Goal: Information Seeking & Learning: Check status

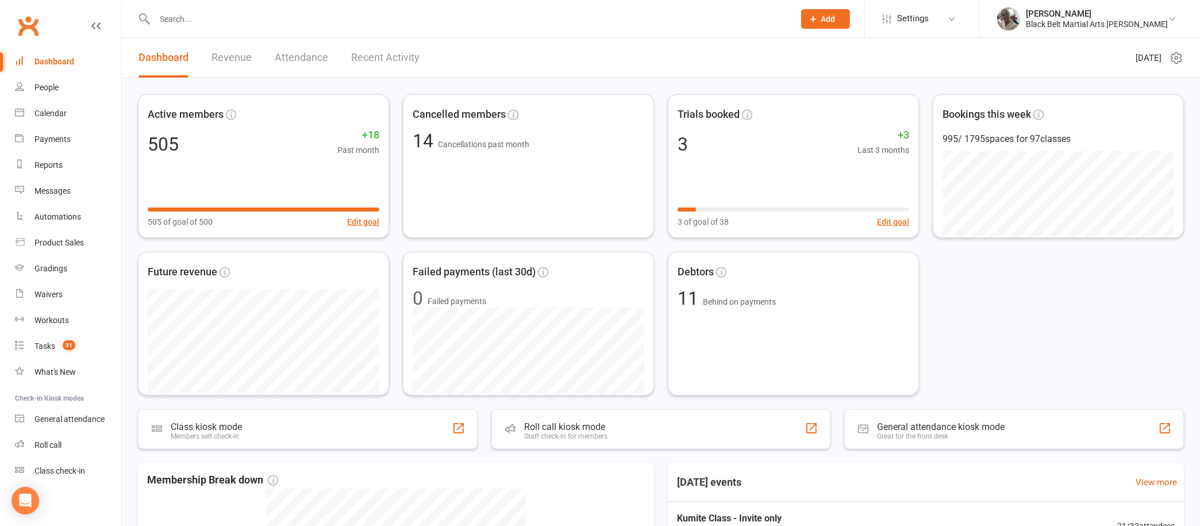
click at [73, 63] on div "Dashboard" at bounding box center [54, 61] width 40 height 9
click at [55, 116] on div "Calendar" at bounding box center [50, 113] width 32 height 9
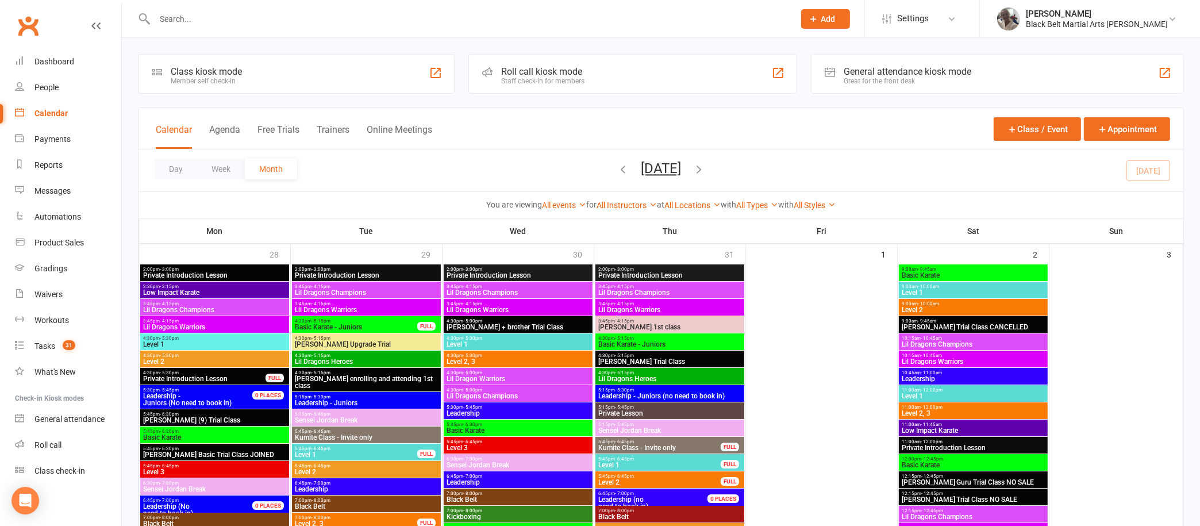
click at [705, 168] on icon "button" at bounding box center [699, 169] width 13 height 13
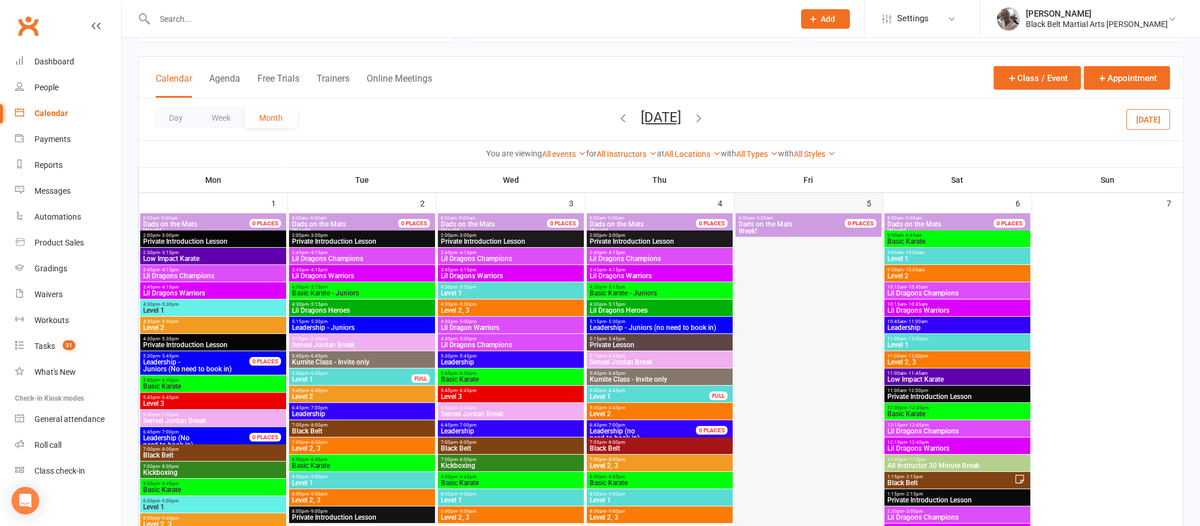
scroll to position [51, 0]
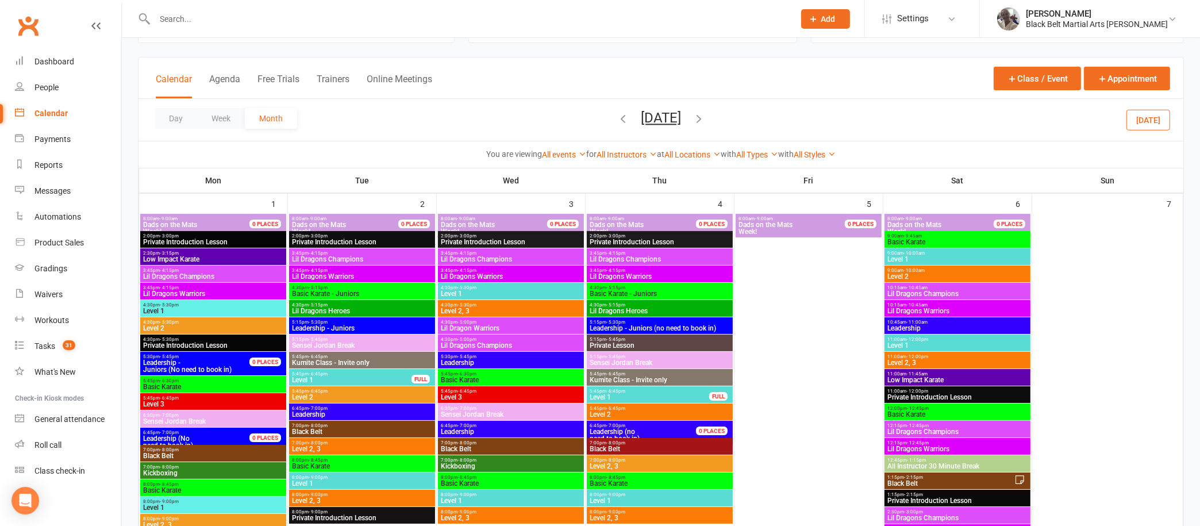
click at [617, 114] on icon "button" at bounding box center [623, 118] width 13 height 13
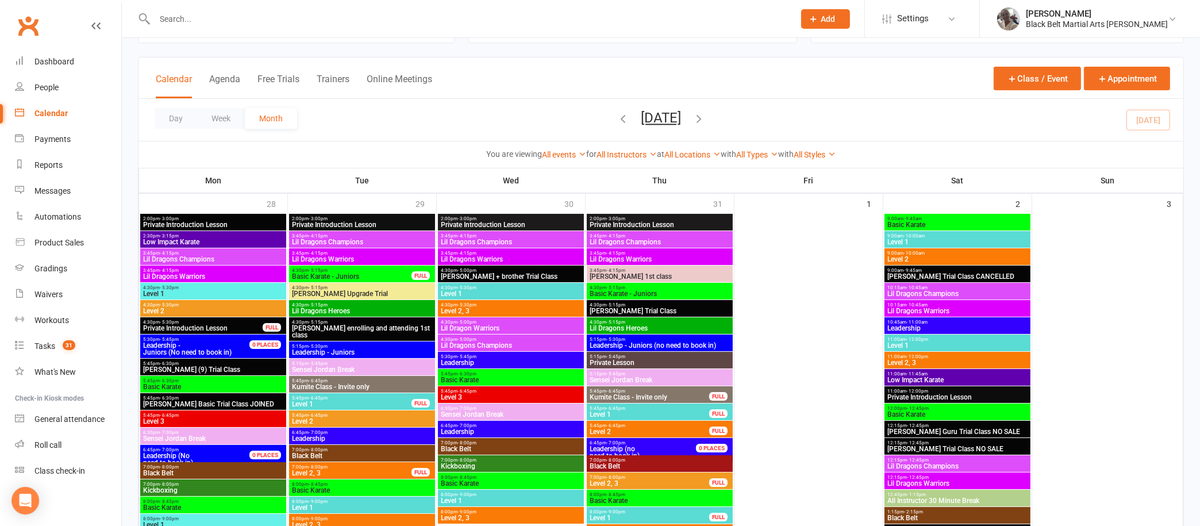
click at [617, 115] on icon "button" at bounding box center [623, 118] width 13 height 13
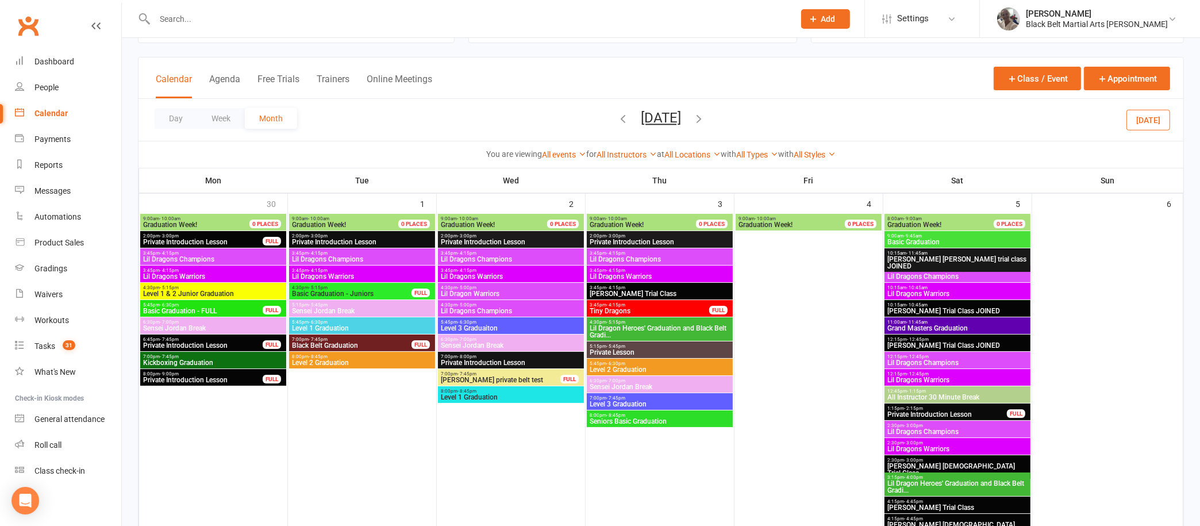
click at [705, 116] on icon "button" at bounding box center [699, 118] width 13 height 13
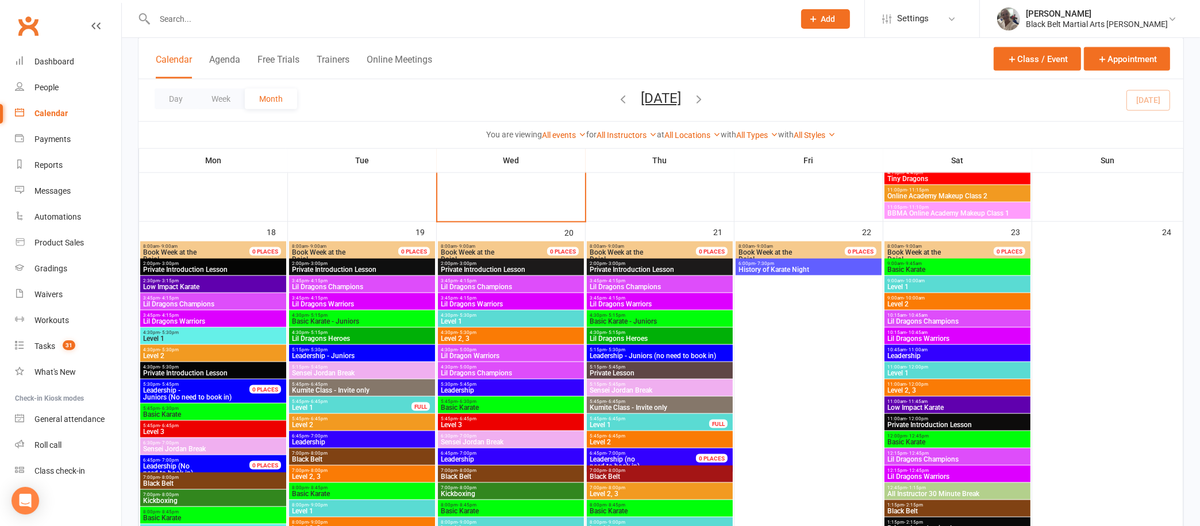
scroll to position [1697, 0]
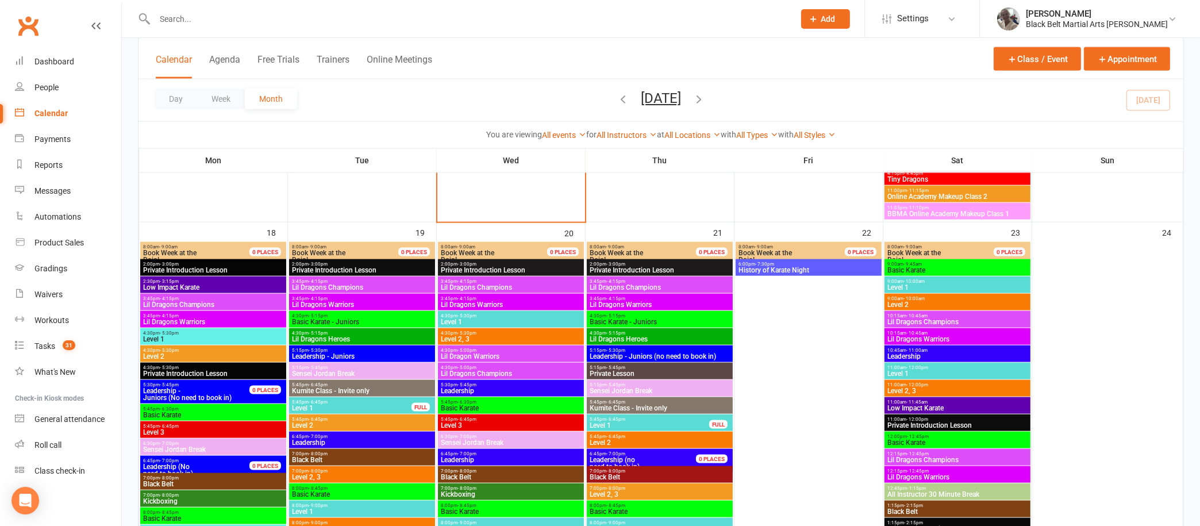
click at [783, 268] on span "History of Karate Night" at bounding box center [808, 270] width 141 height 7
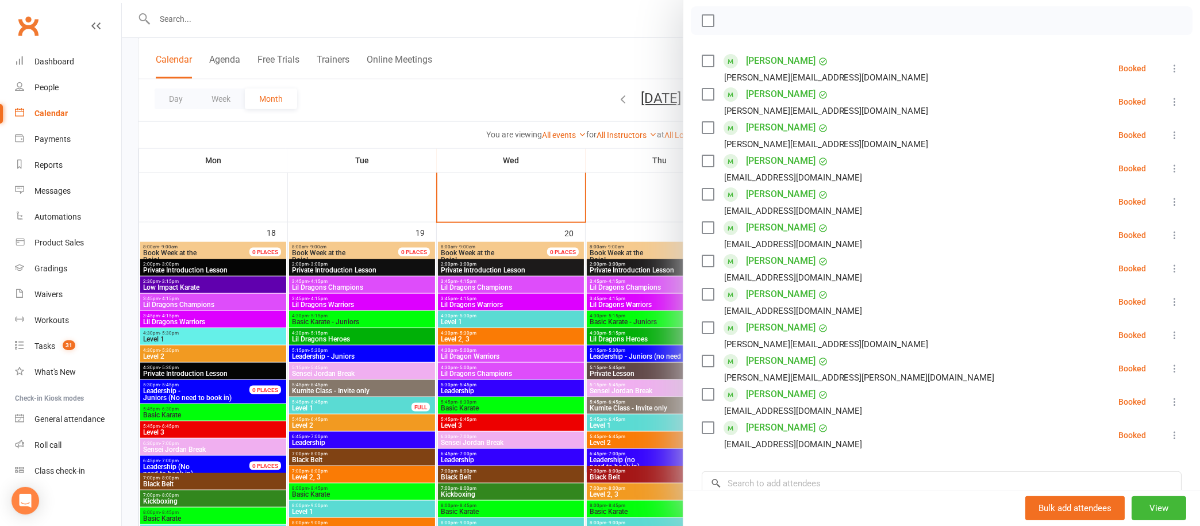
scroll to position [148, 0]
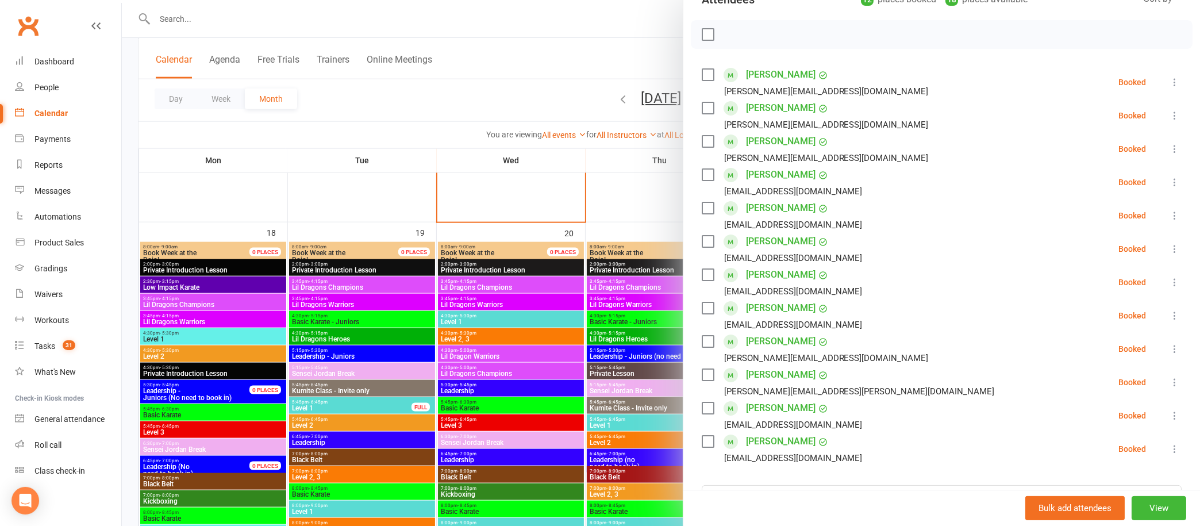
click at [783, 304] on link "[PERSON_NAME]" at bounding box center [781, 308] width 70 height 18
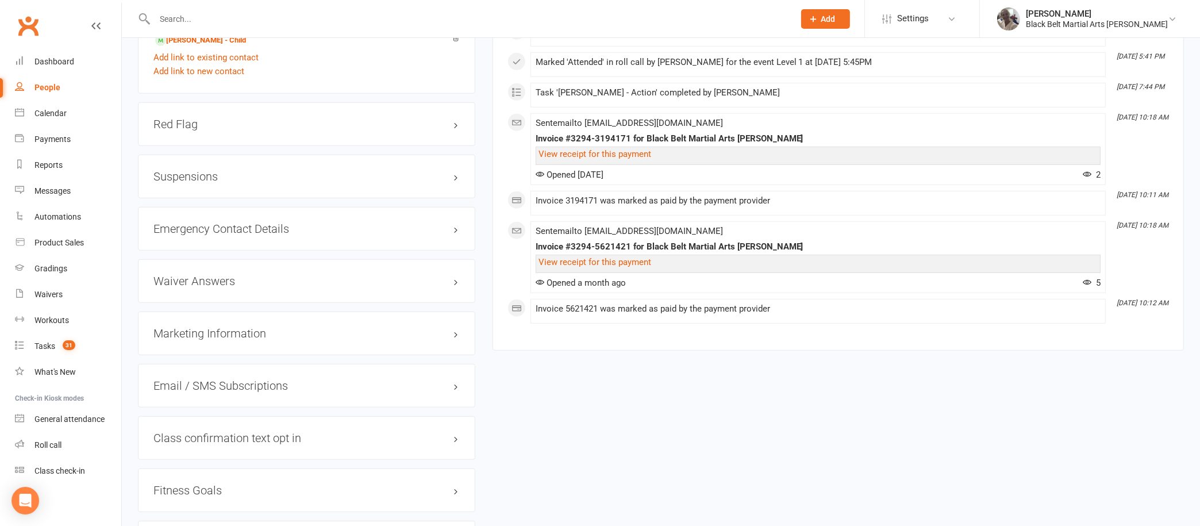
scroll to position [1040, 0]
click at [417, 178] on h3 "Suspensions" at bounding box center [306, 177] width 306 height 13
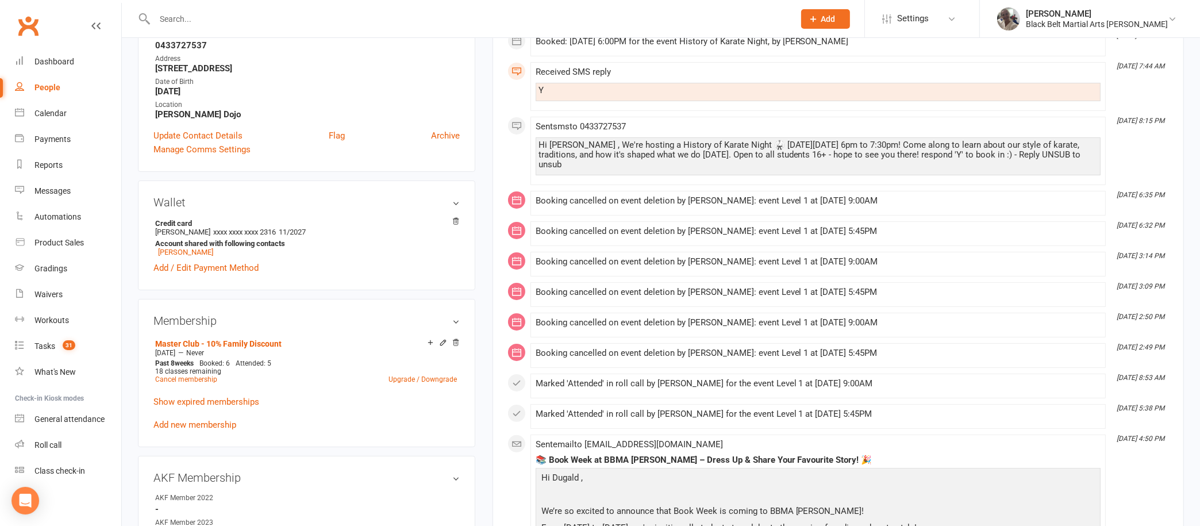
scroll to position [0, 0]
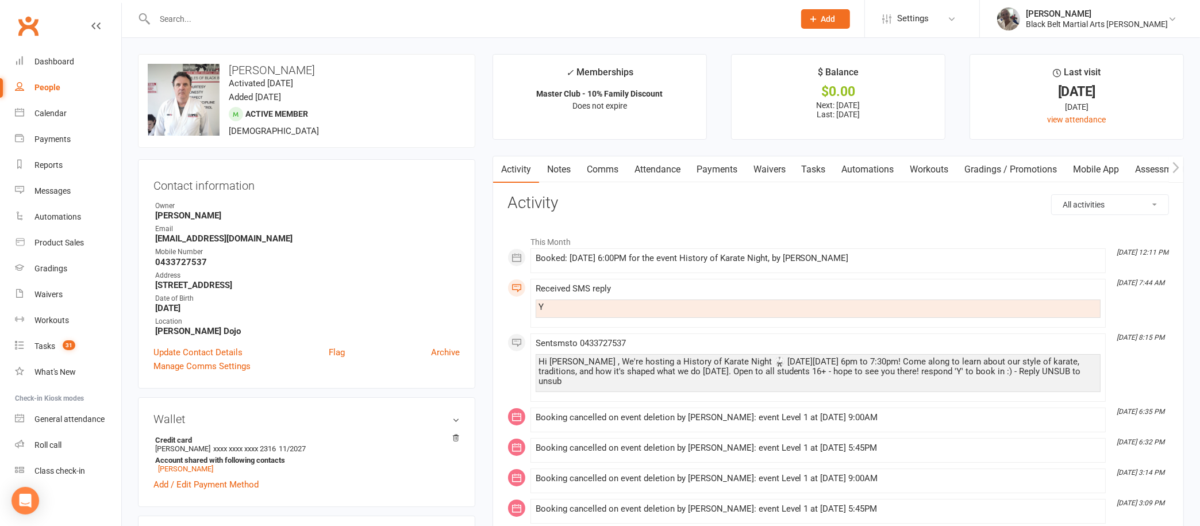
click at [556, 170] on link "Notes" at bounding box center [559, 169] width 40 height 26
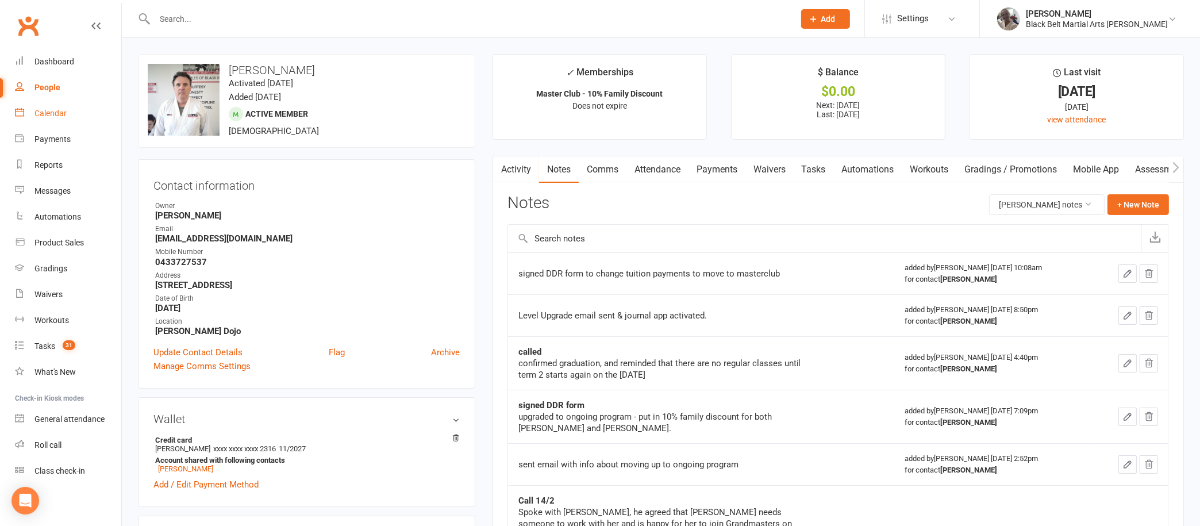
click at [64, 111] on div "Calendar" at bounding box center [50, 113] width 32 height 9
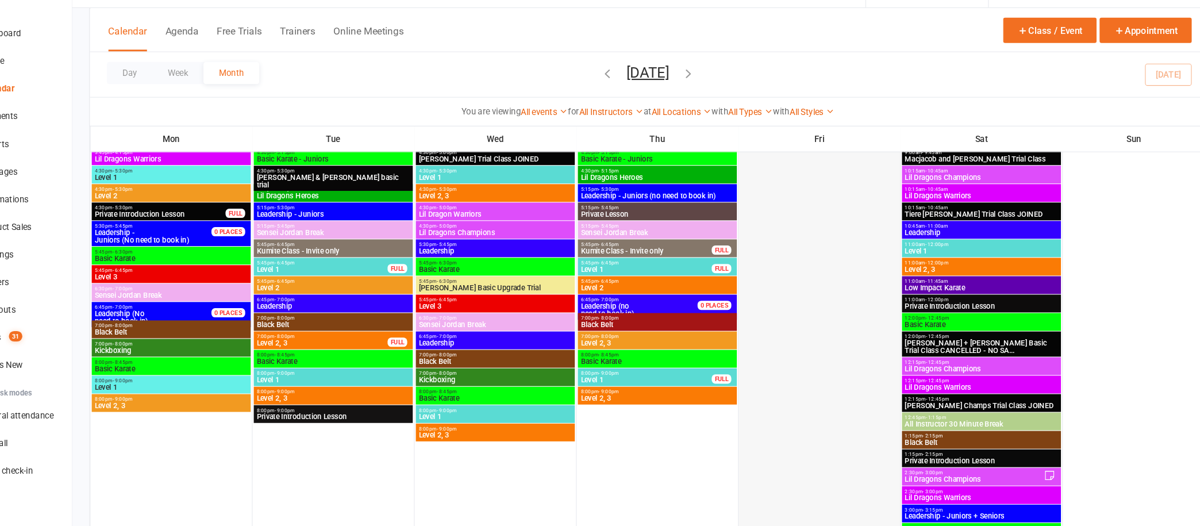
scroll to position [720, 0]
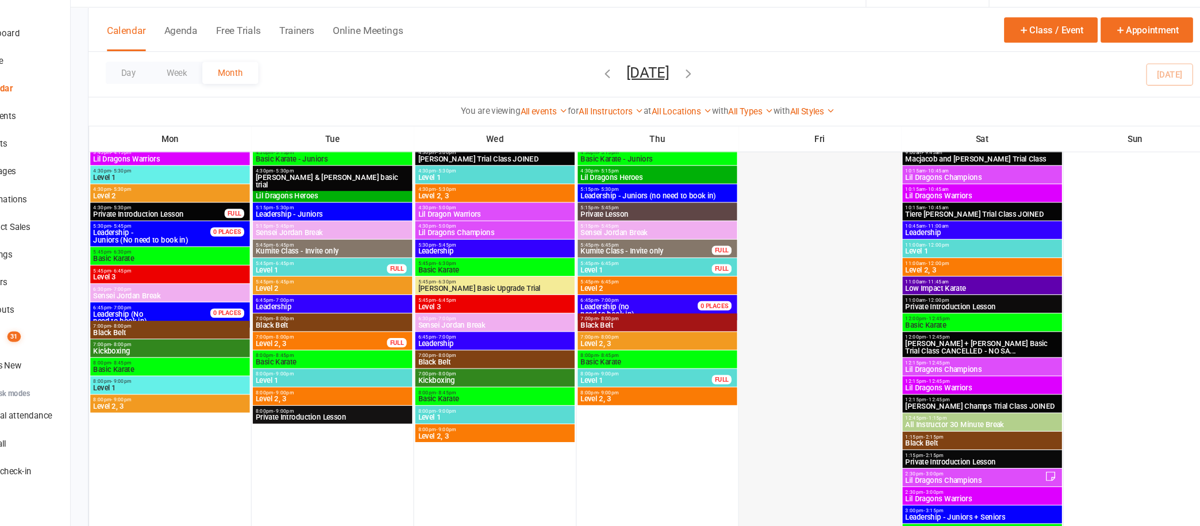
click at [798, 370] on div at bounding box center [821, 405] width 149 height 576
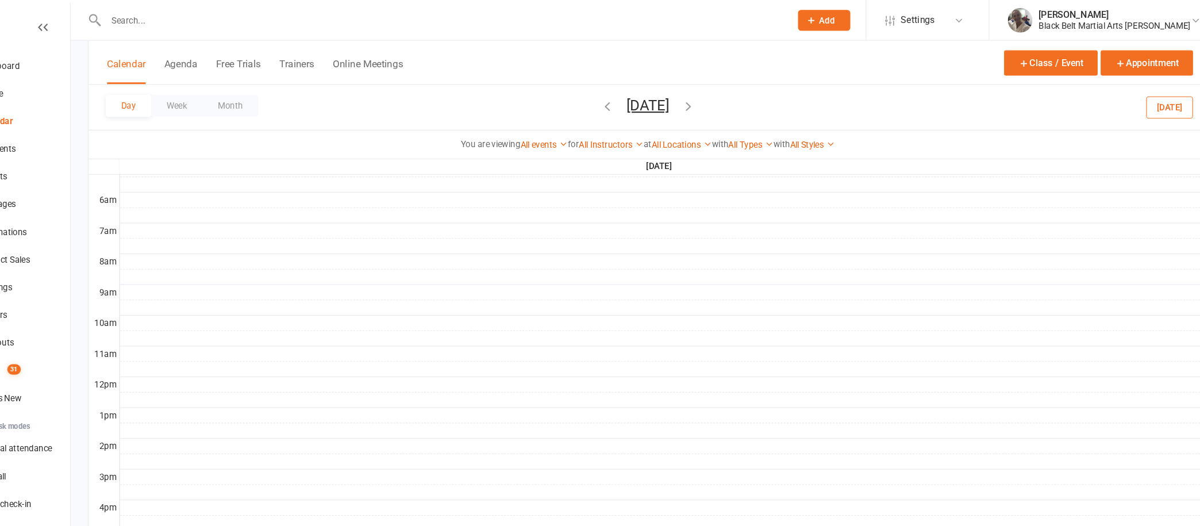
scroll to position [226, 0]
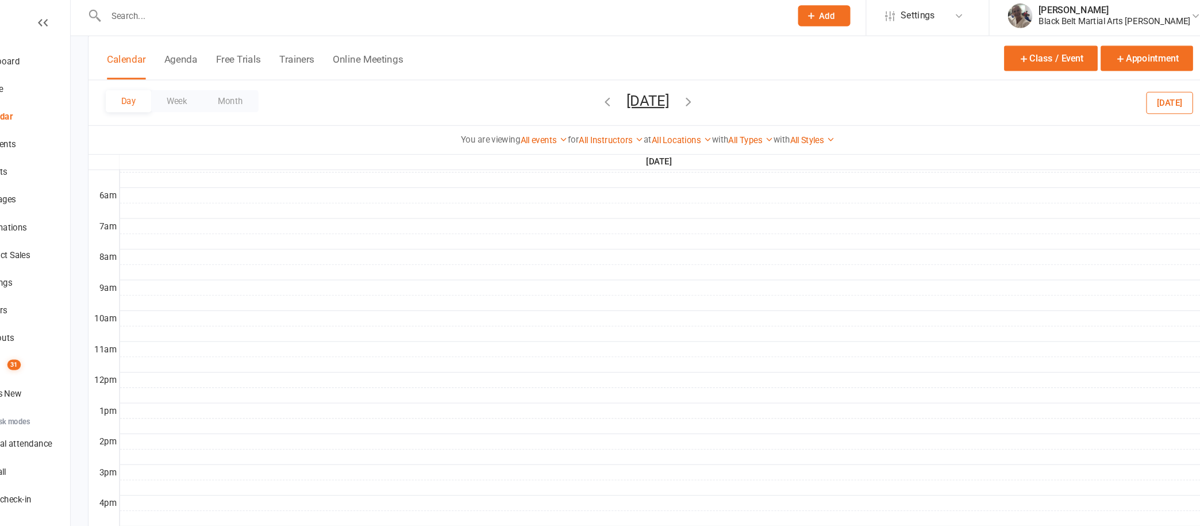
click at [617, 93] on icon "button" at bounding box center [623, 99] width 13 height 13
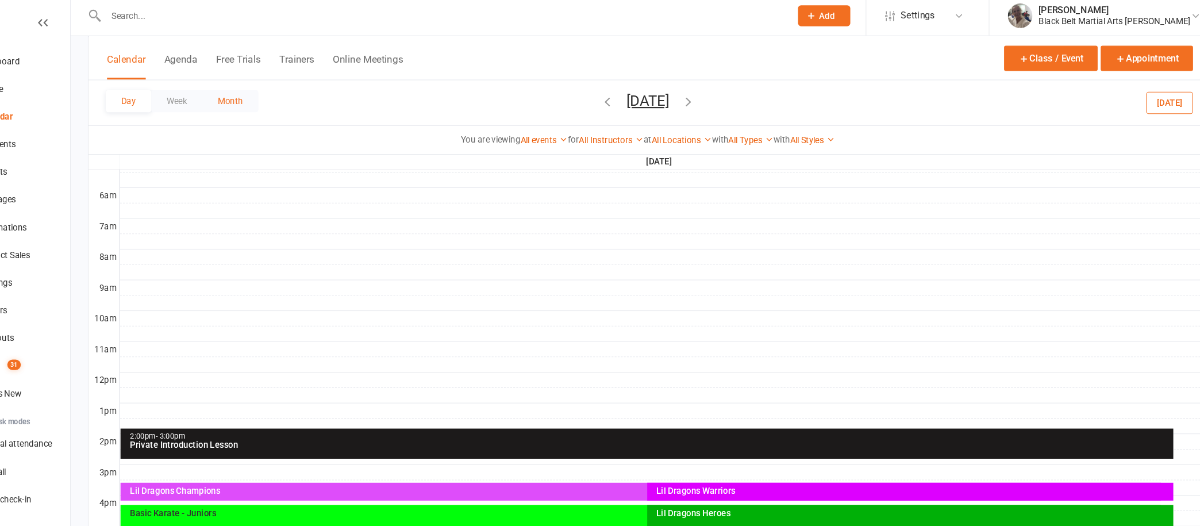
click at [274, 94] on button "Month" at bounding box center [271, 99] width 52 height 21
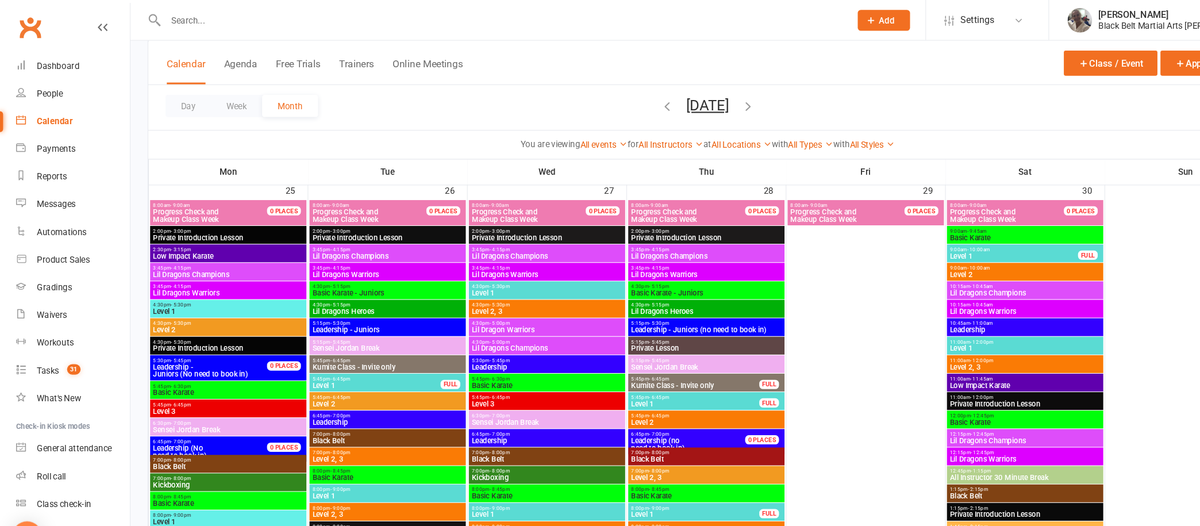
scroll to position [2154, 0]
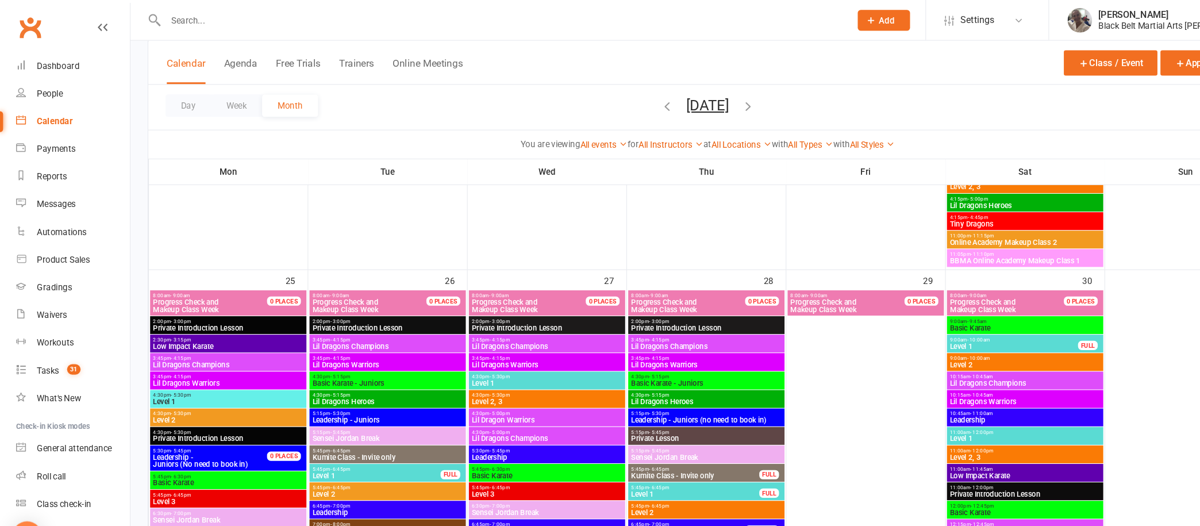
click at [401, 14] on input "text" at bounding box center [468, 19] width 635 height 16
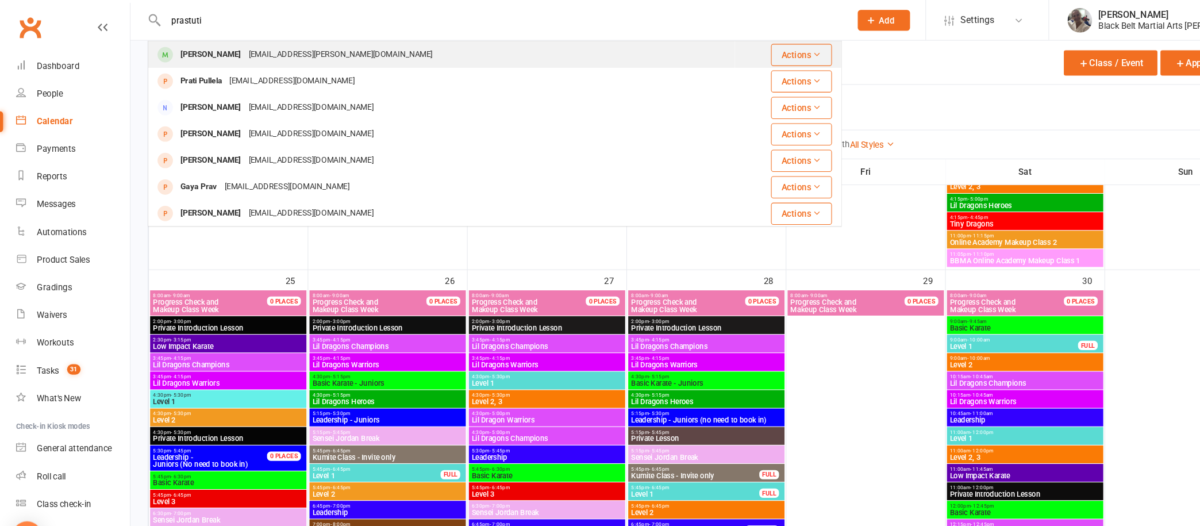
type input "prastuti"
click at [266, 46] on div "[EMAIL_ADDRESS][PERSON_NAME][DOMAIN_NAME]" at bounding box center [318, 51] width 179 height 17
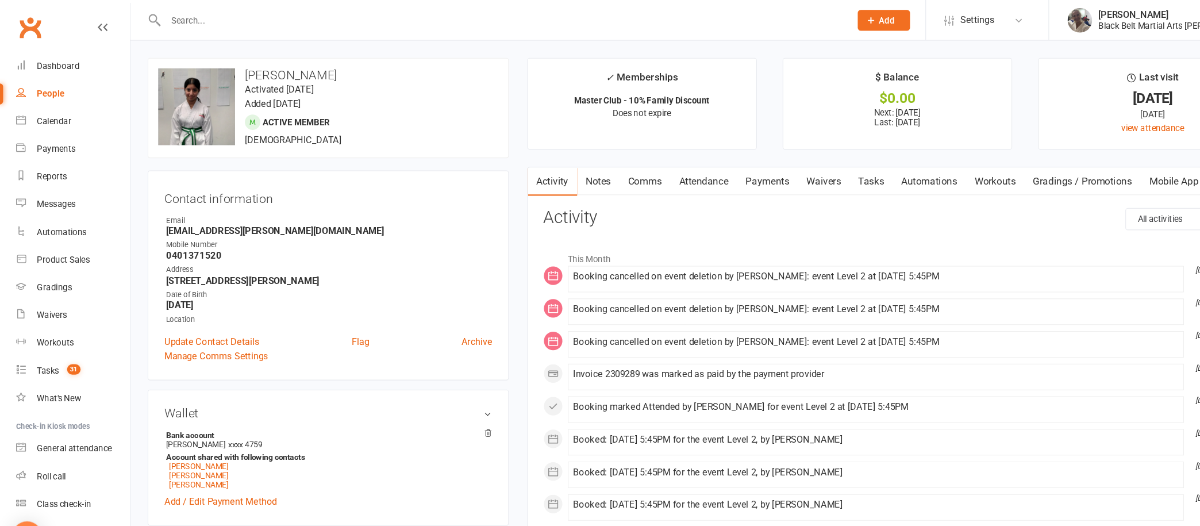
click at [559, 164] on link "Notes" at bounding box center [559, 169] width 40 height 26
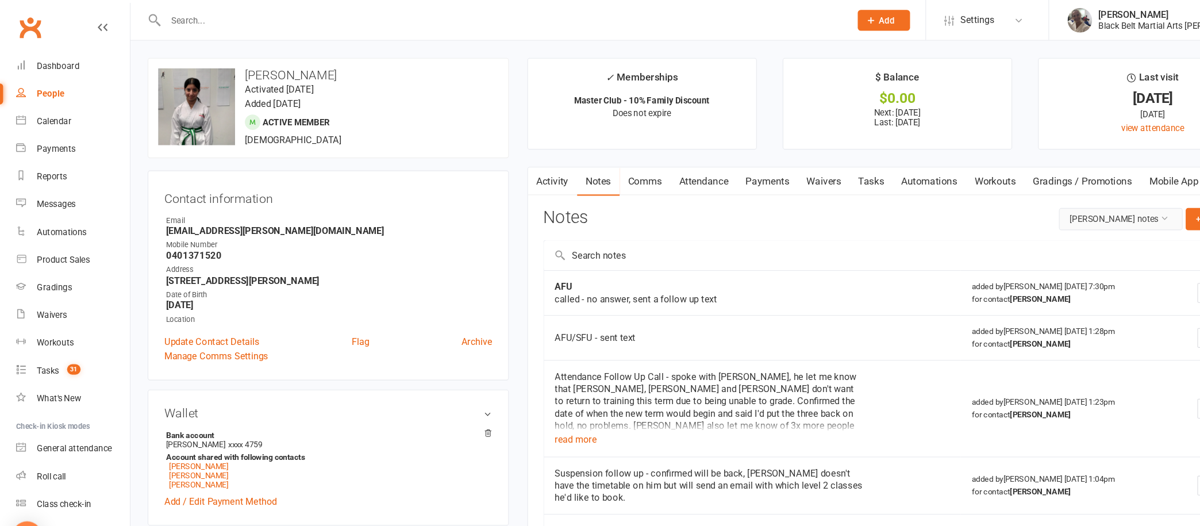
click at [1026, 206] on button "[PERSON_NAME] notes" at bounding box center [1047, 204] width 116 height 21
click at [1022, 250] on link "All family notes" at bounding box center [1031, 252] width 114 height 23
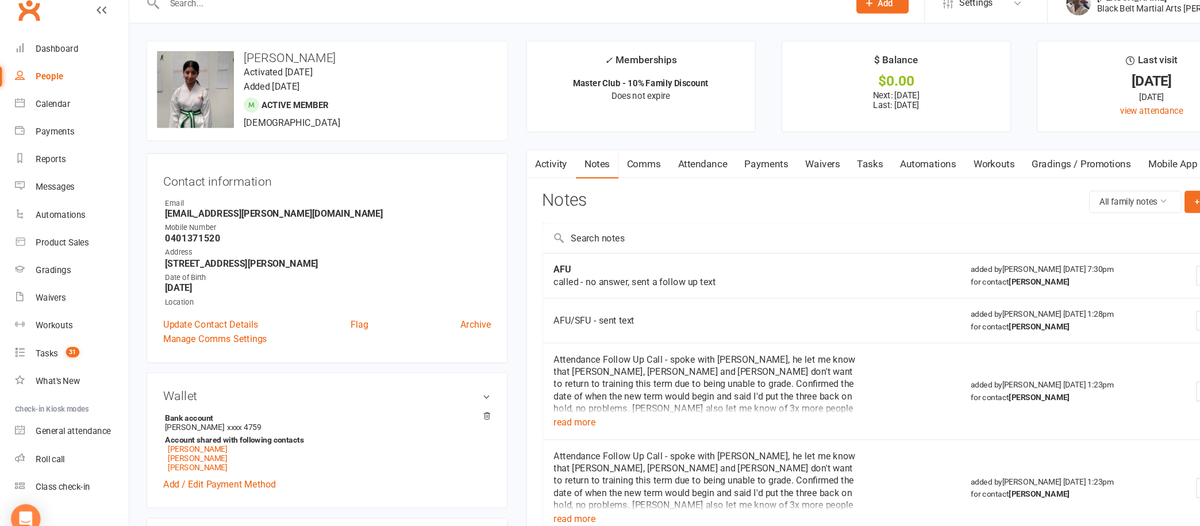
click at [512, 166] on link "Activity" at bounding box center [516, 169] width 46 height 26
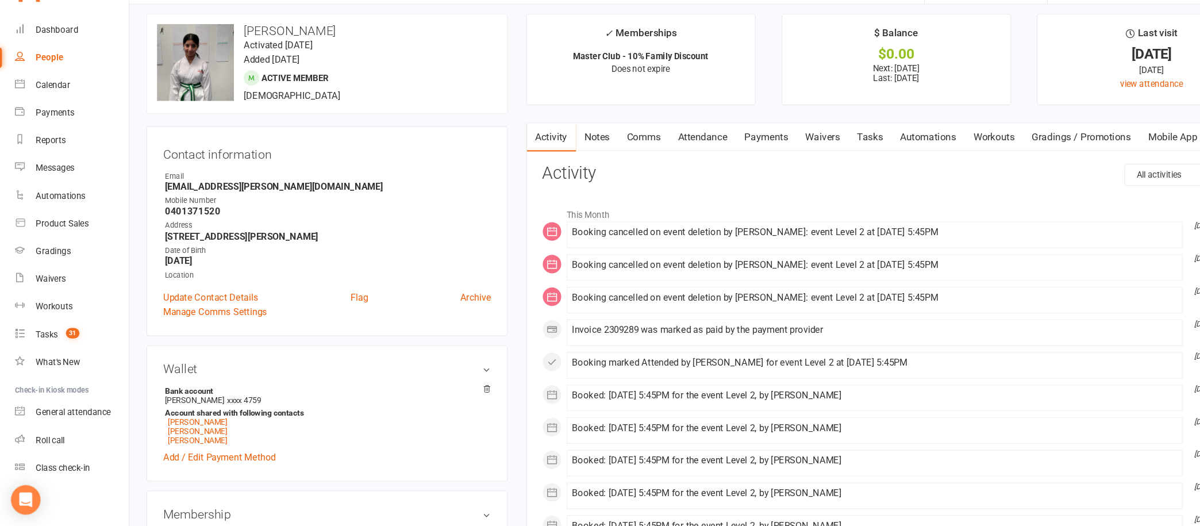
scroll to position [19, 0]
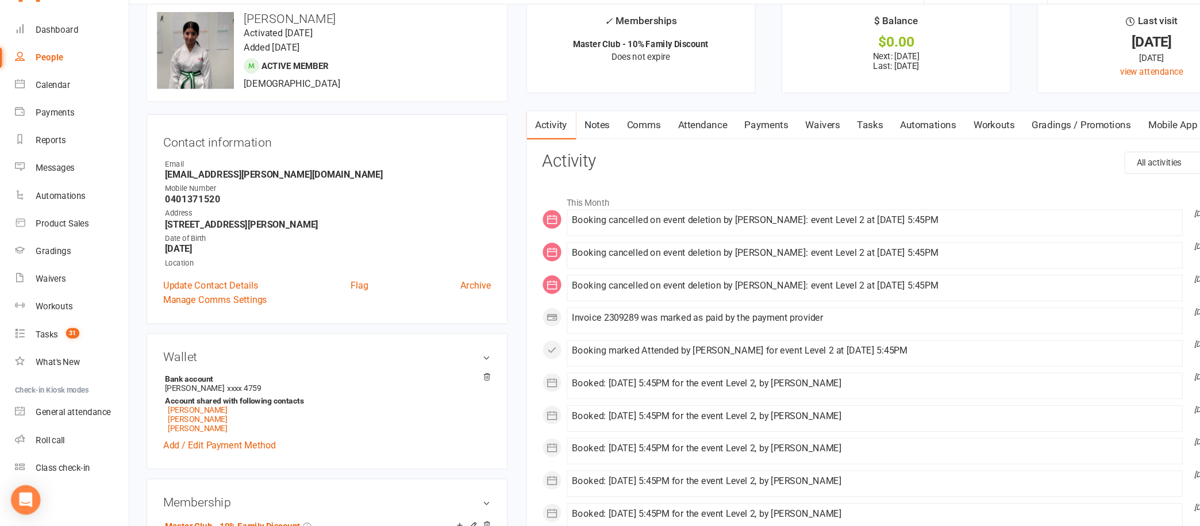
drag, startPoint x: 906, startPoint y: 361, endPoint x: 792, endPoint y: 361, distance: 114.4
click at [792, 361] on div "Booking marked Attended by [PERSON_NAME] for event Level 2 at [DATE] 5:45PM" at bounding box center [818, 361] width 565 height 10
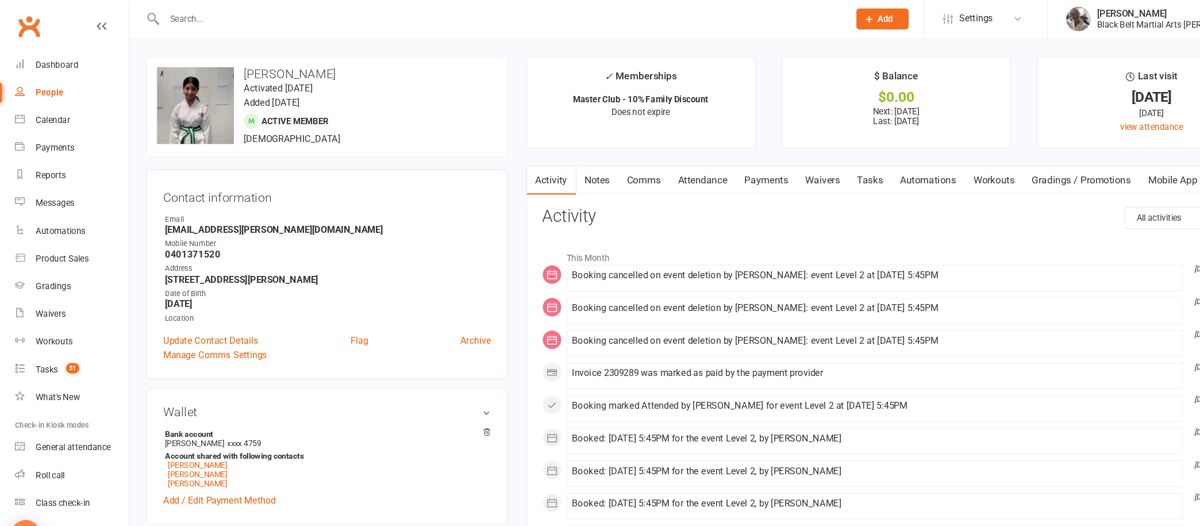
click at [560, 167] on link "Notes" at bounding box center [559, 169] width 40 height 26
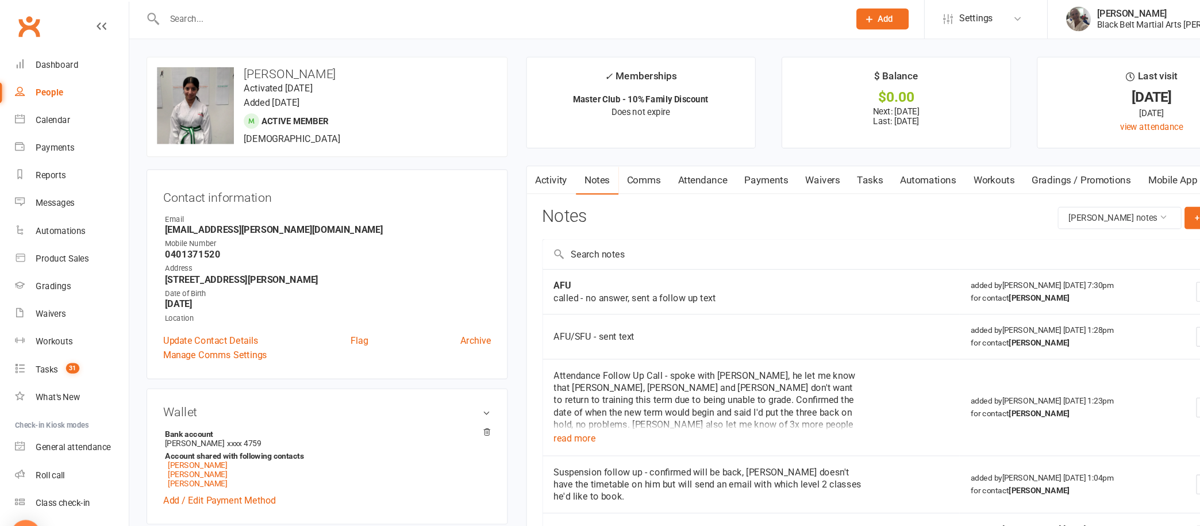
click at [669, 162] on link "Attendance" at bounding box center [658, 169] width 62 height 26
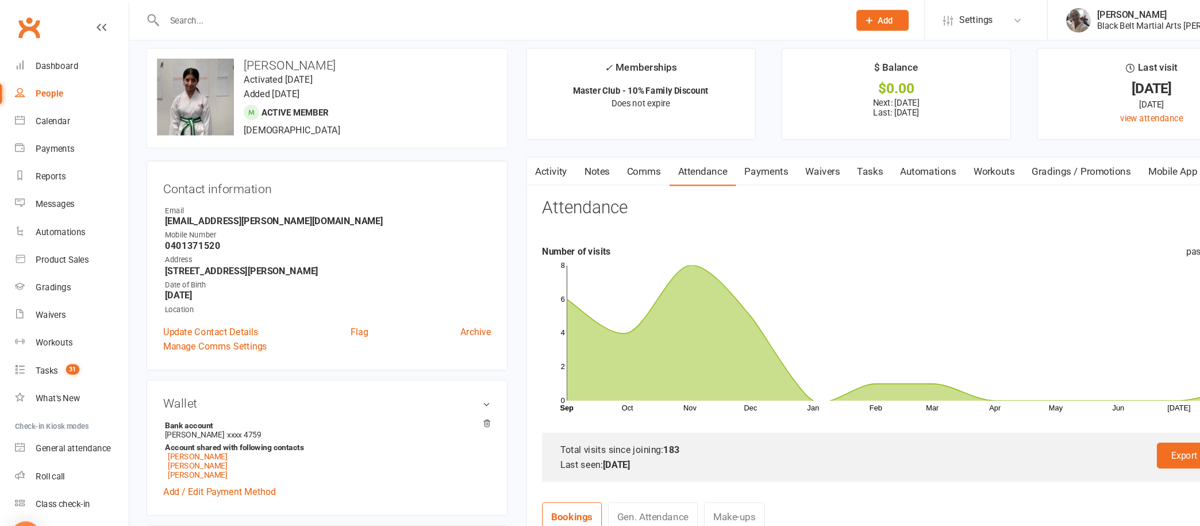
scroll to position [9, 0]
click at [51, 62] on div "Dashboard" at bounding box center [54, 61] width 40 height 9
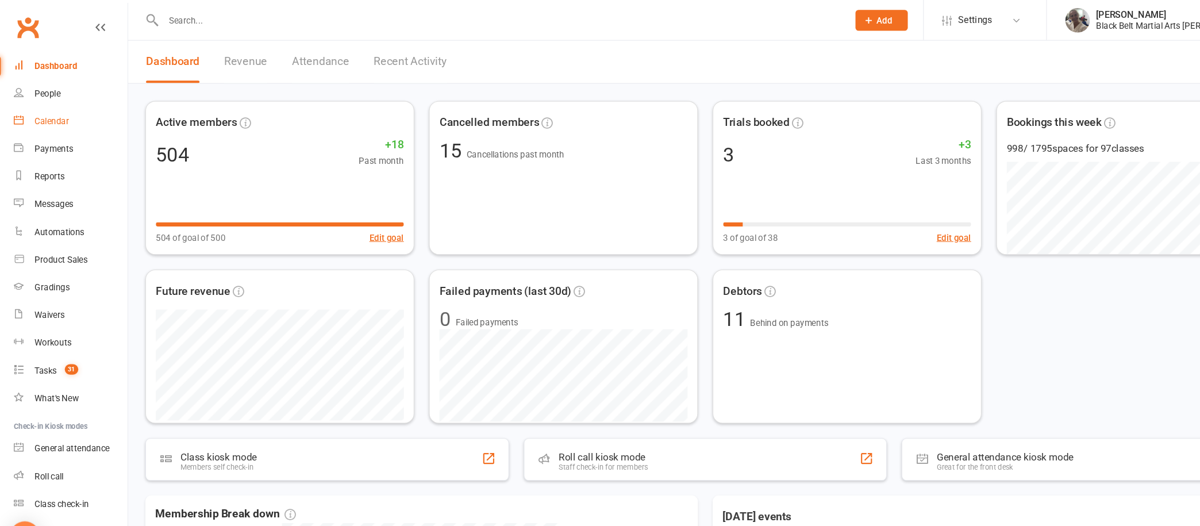
click at [51, 109] on div "Calendar" at bounding box center [50, 113] width 32 height 9
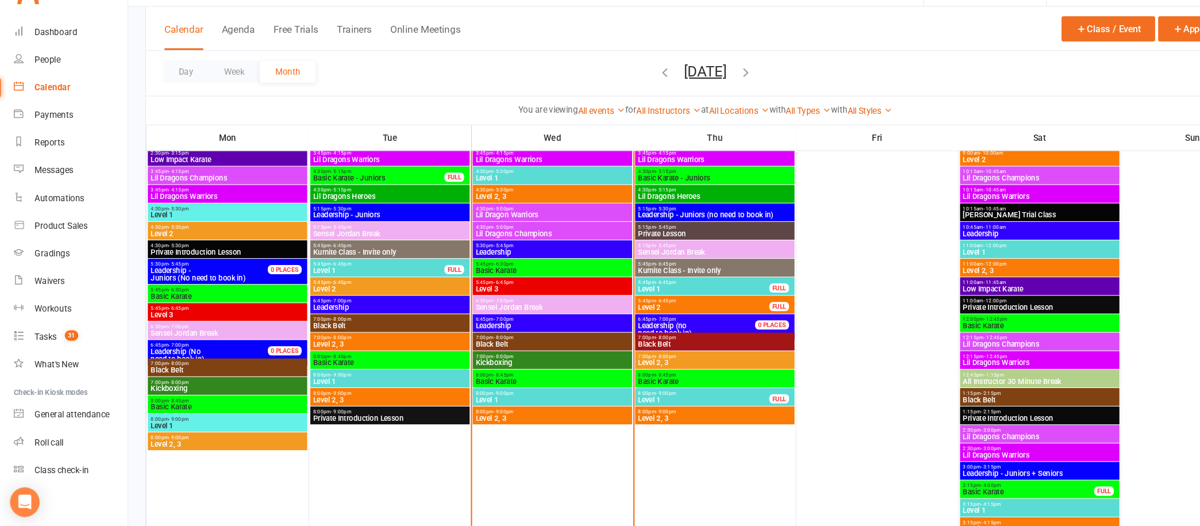
scroll to position [1299, 0]
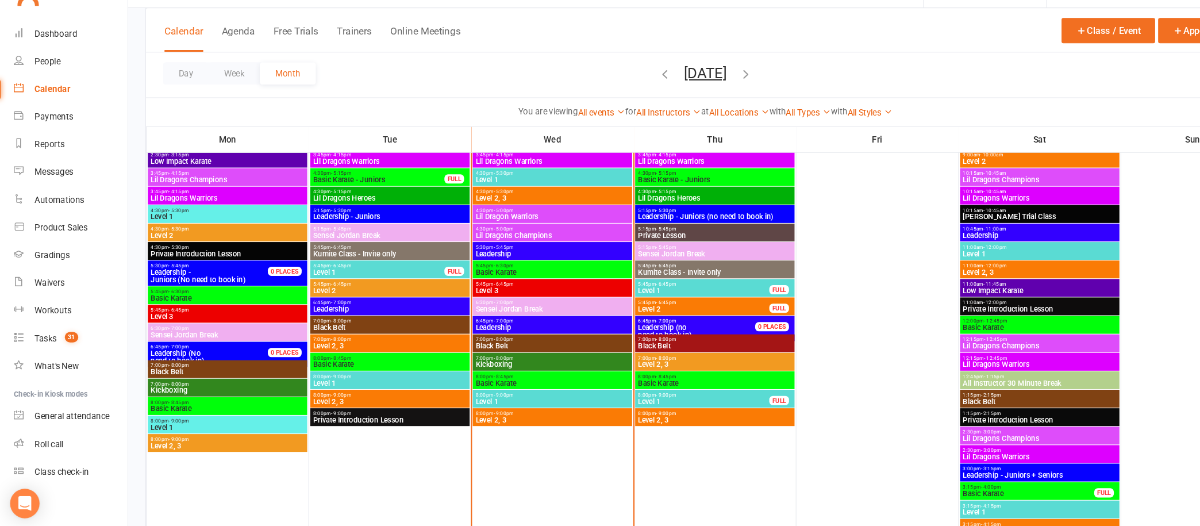
click at [485, 349] on span "7:00pm - 8:00pm" at bounding box center [518, 347] width 144 height 5
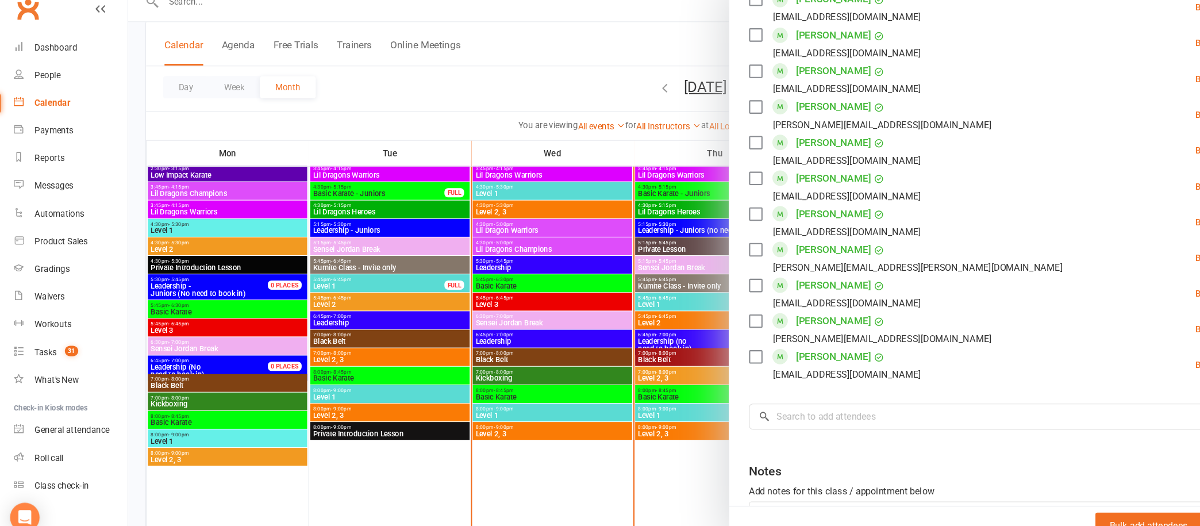
scroll to position [672, 0]
click at [629, 455] on div at bounding box center [661, 263] width 1078 height 526
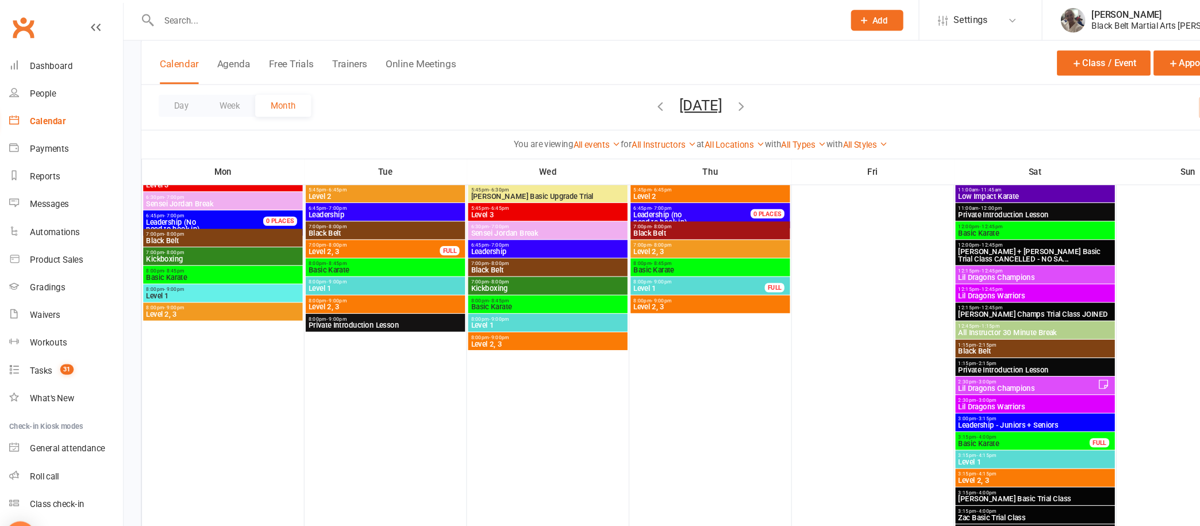
scroll to position [836, 0]
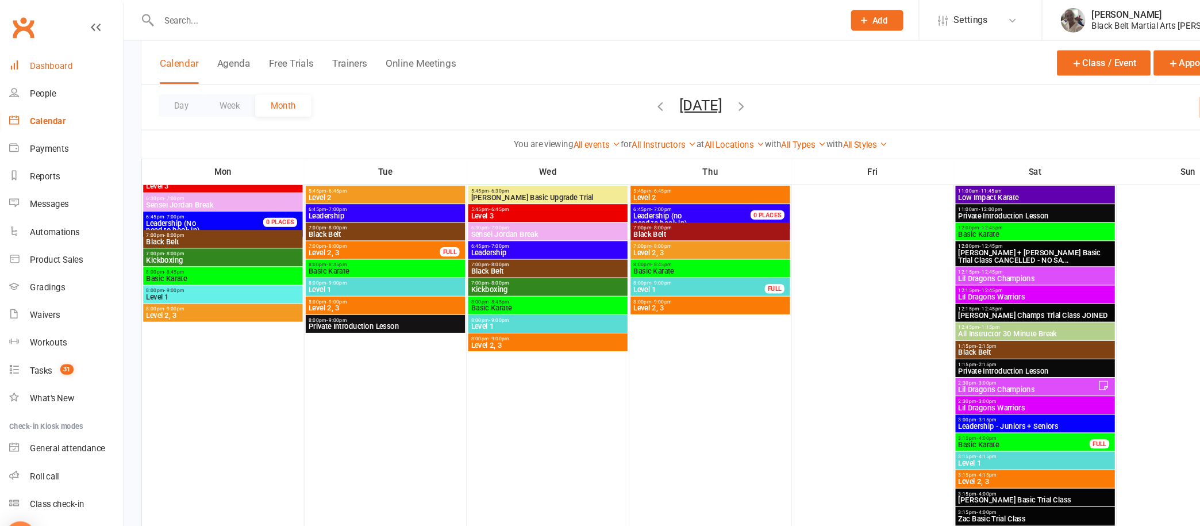
click at [60, 57] on div "Dashboard" at bounding box center [54, 61] width 40 height 9
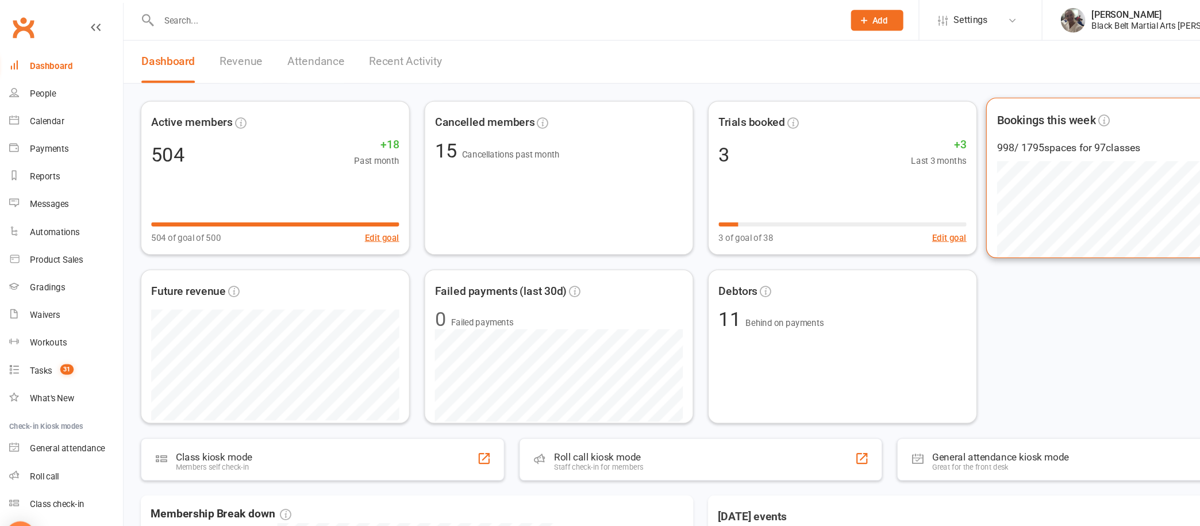
click at [1118, 93] on div "Bookings this week 998 / 1795 spaces for 97 classes" at bounding box center [1059, 166] width 262 height 150
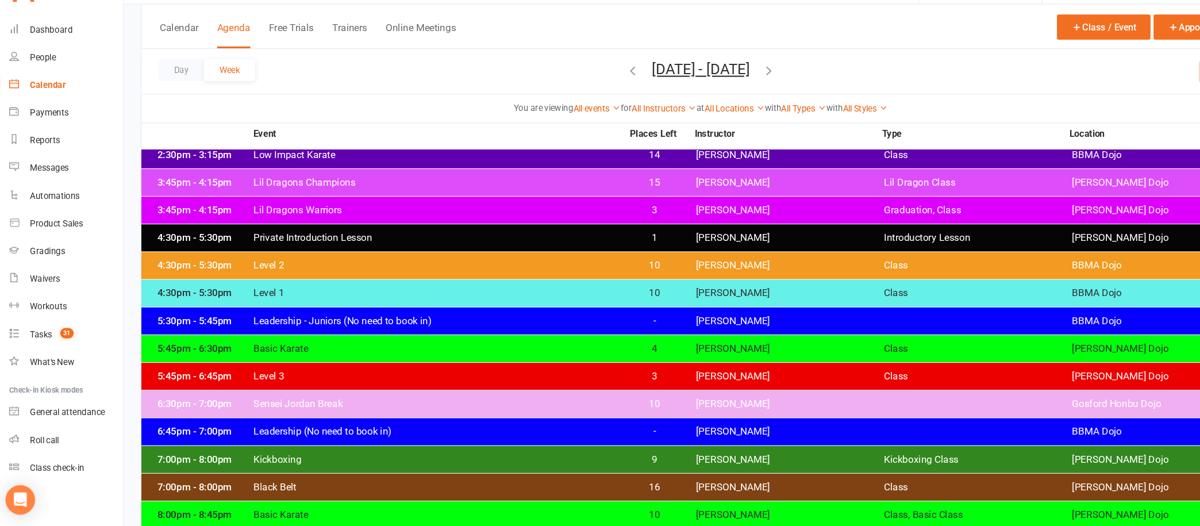
scroll to position [158, 0]
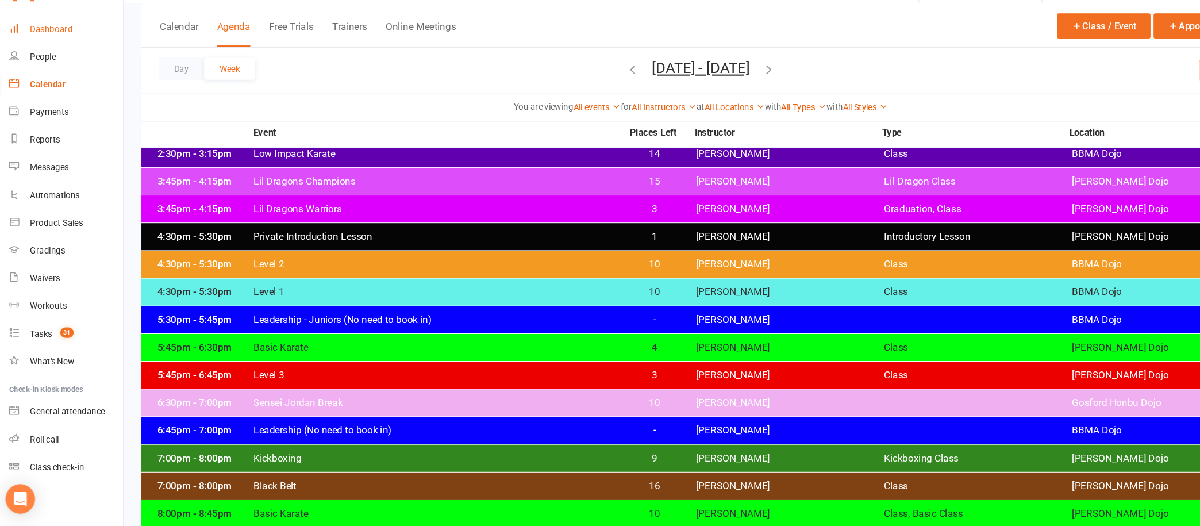
click at [55, 53] on link "Dashboard" at bounding box center [68, 62] width 106 height 26
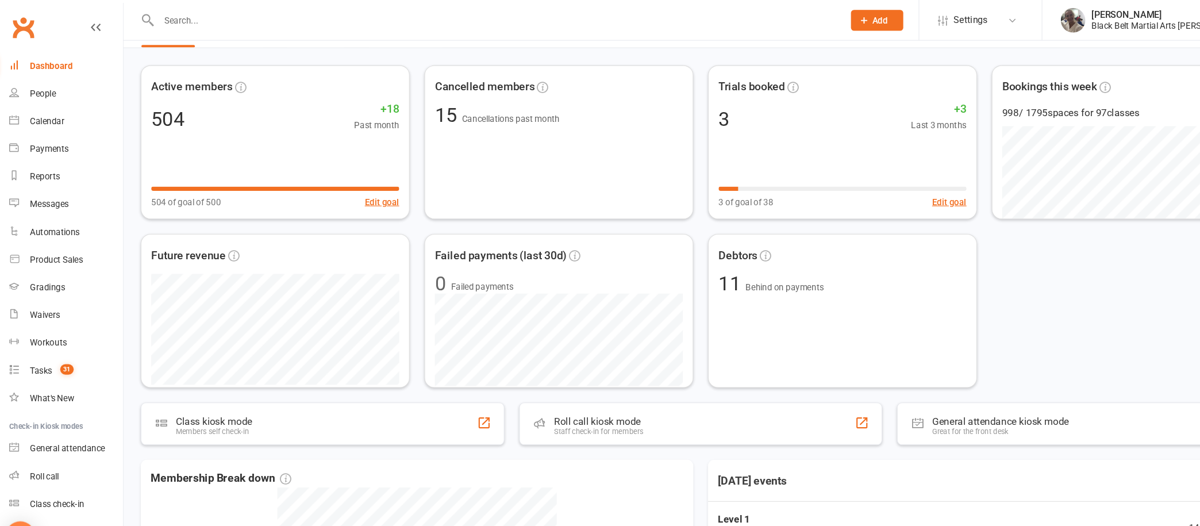
scroll to position [32, 0]
